Goal: Find specific page/section: Find specific page/section

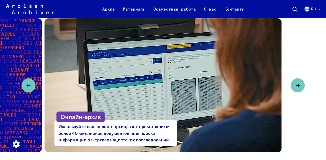
scroll to position [250, 0]
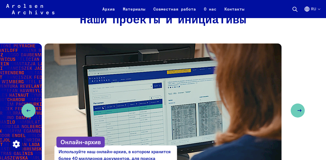
click at [297, 107] on icon "Next slide" at bounding box center [300, 110] width 6 height 6
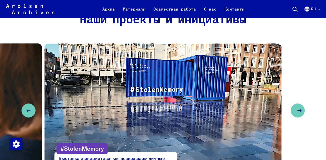
click at [297, 107] on icon "Next slide" at bounding box center [300, 110] width 6 height 6
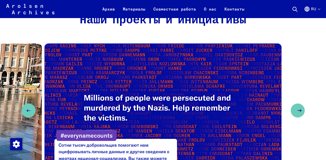
click at [297, 107] on icon "Next slide" at bounding box center [300, 110] width 6 height 6
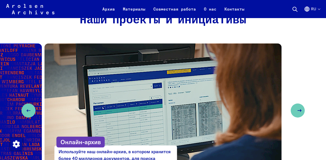
click at [297, 107] on icon "Next slide" at bounding box center [300, 110] width 6 height 6
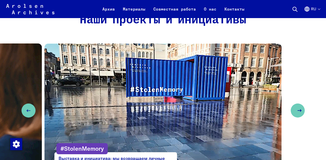
click at [297, 107] on icon "Next slide" at bounding box center [300, 110] width 6 height 6
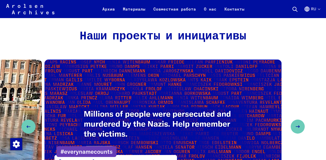
scroll to position [159, 0]
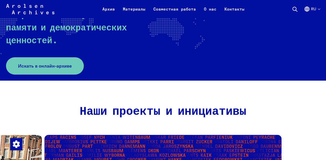
click at [152, 104] on h2 "Наши проекты и инициативы" at bounding box center [163, 111] width 212 height 14
click at [37, 62] on span "Искать в онлайн-архиве" at bounding box center [43, 65] width 54 height 7
